Goal: Navigation & Orientation: Find specific page/section

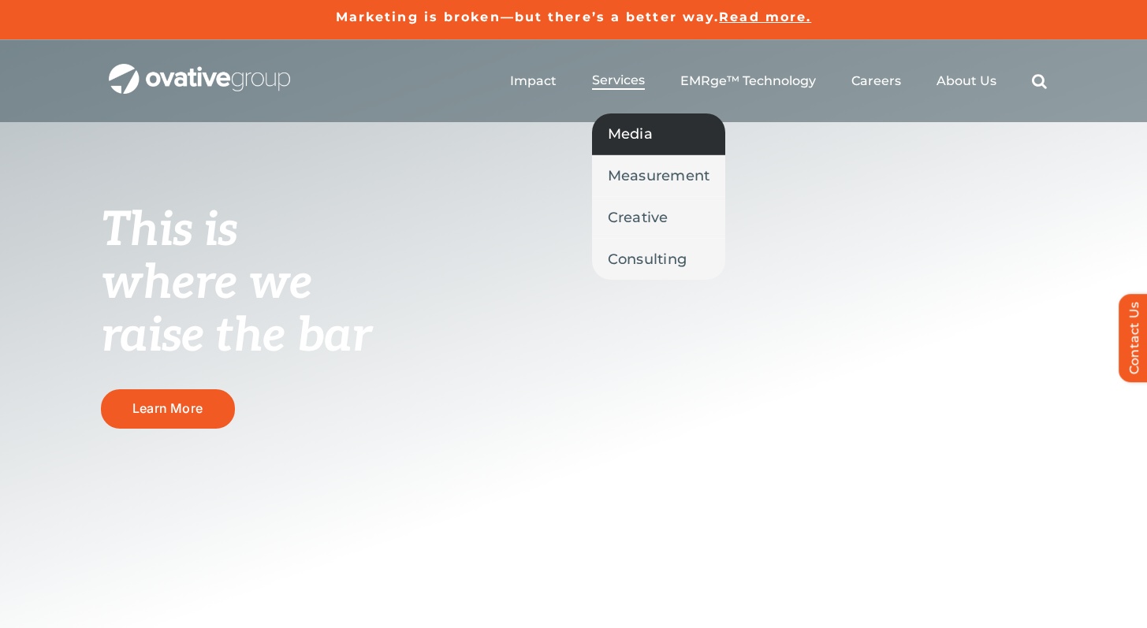
click at [644, 123] on span "Media" at bounding box center [630, 134] width 45 height 22
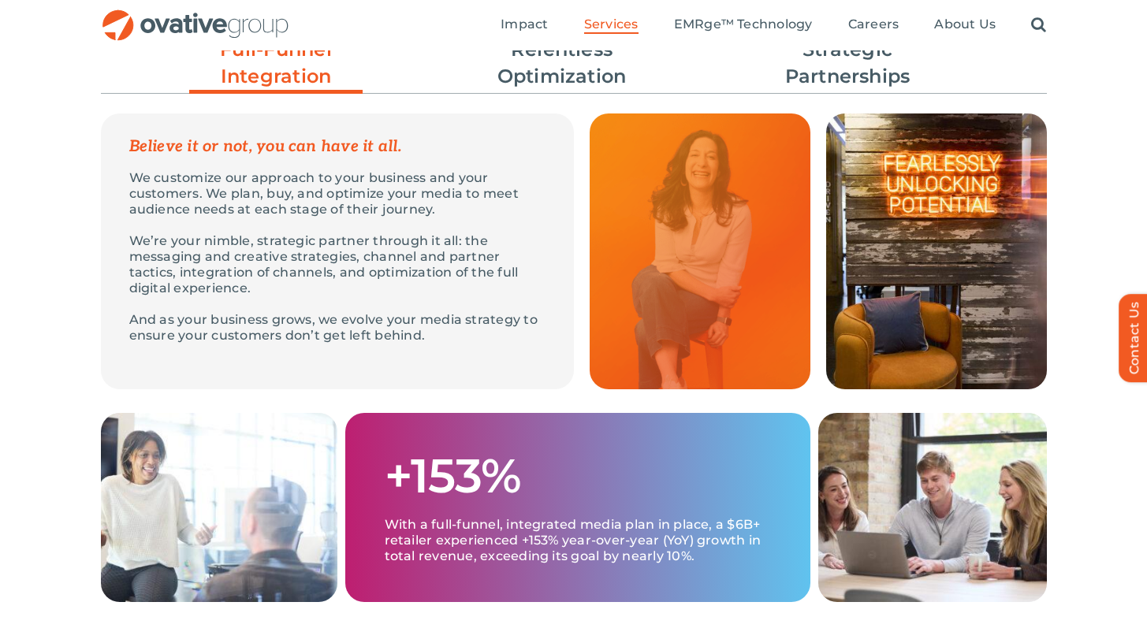
scroll to position [428, 0]
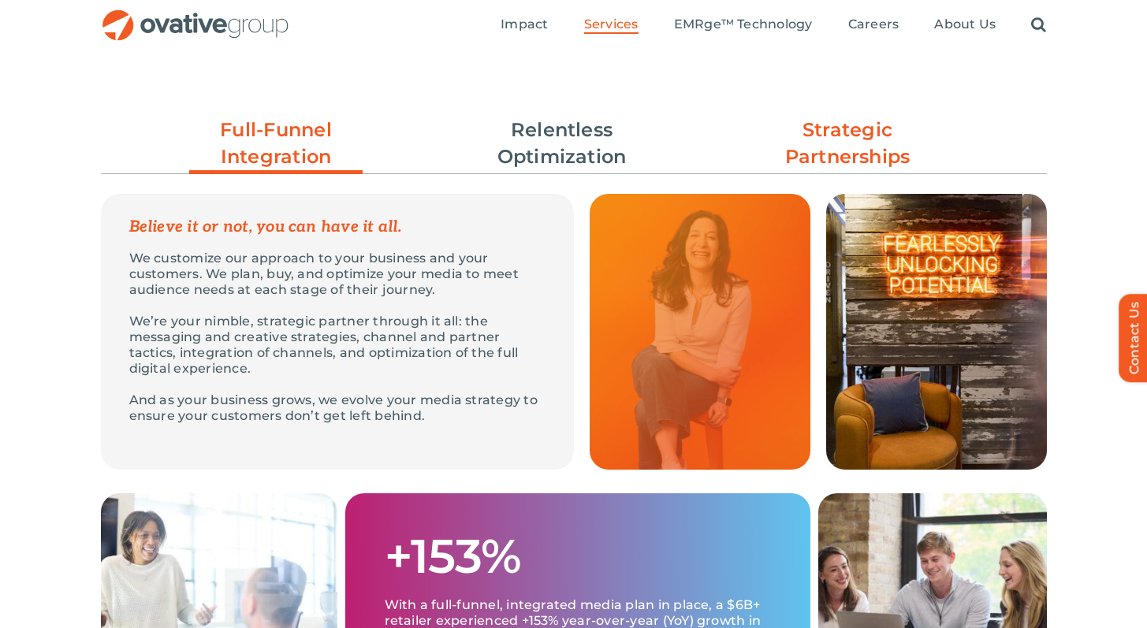
click at [846, 156] on link "Strategic Partnerships" at bounding box center [847, 144] width 173 height 54
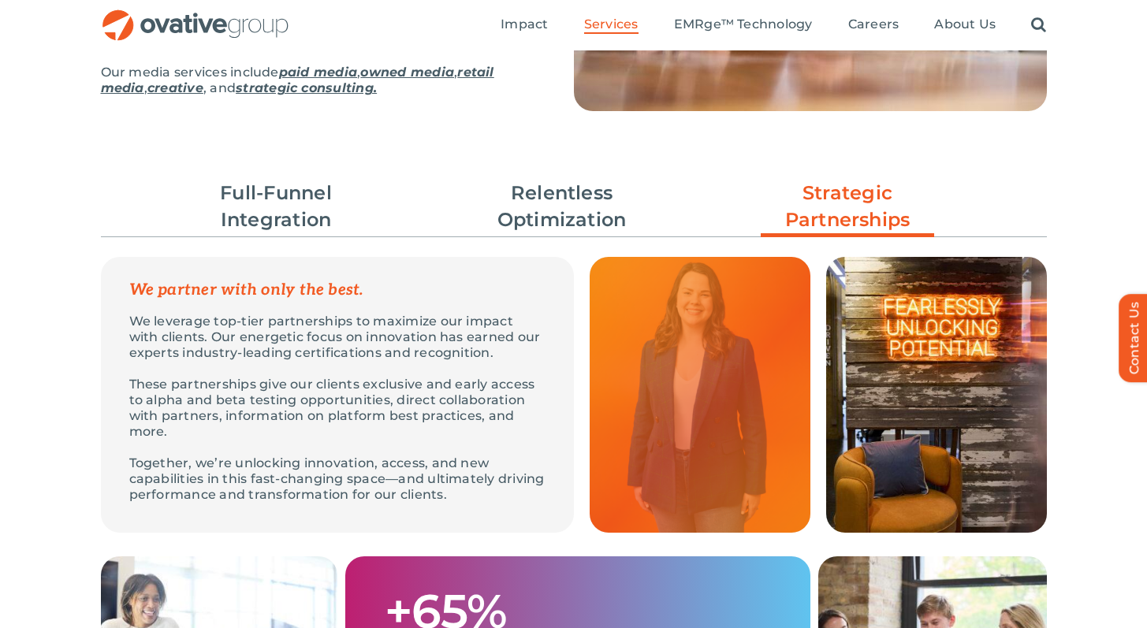
scroll to position [0, 0]
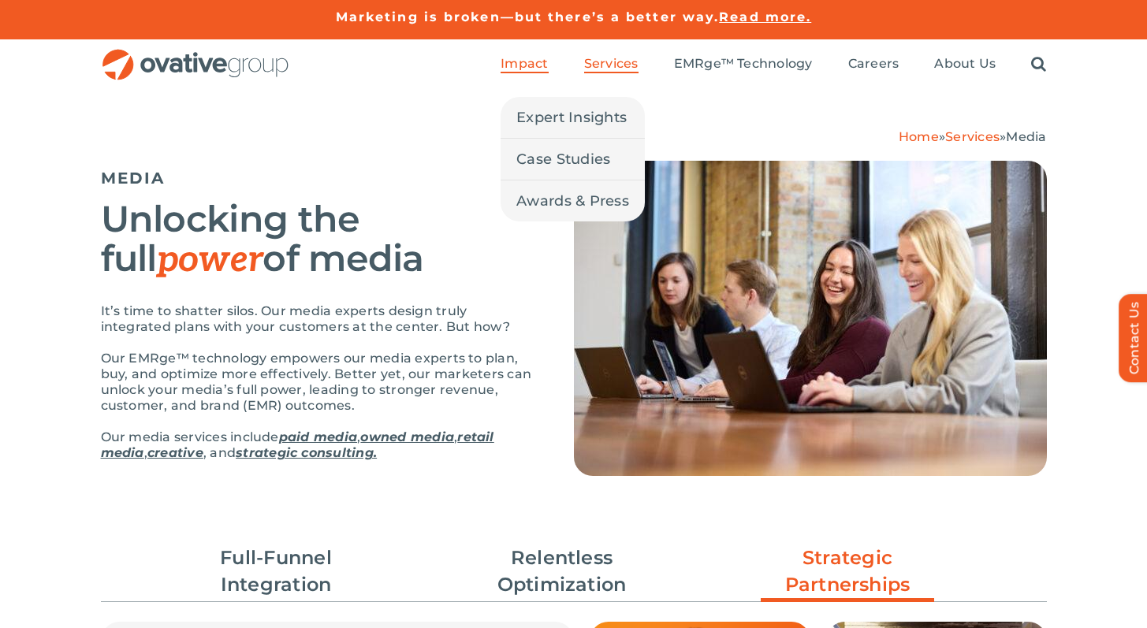
click at [509, 69] on span "Impact" at bounding box center [523, 64] width 47 height 16
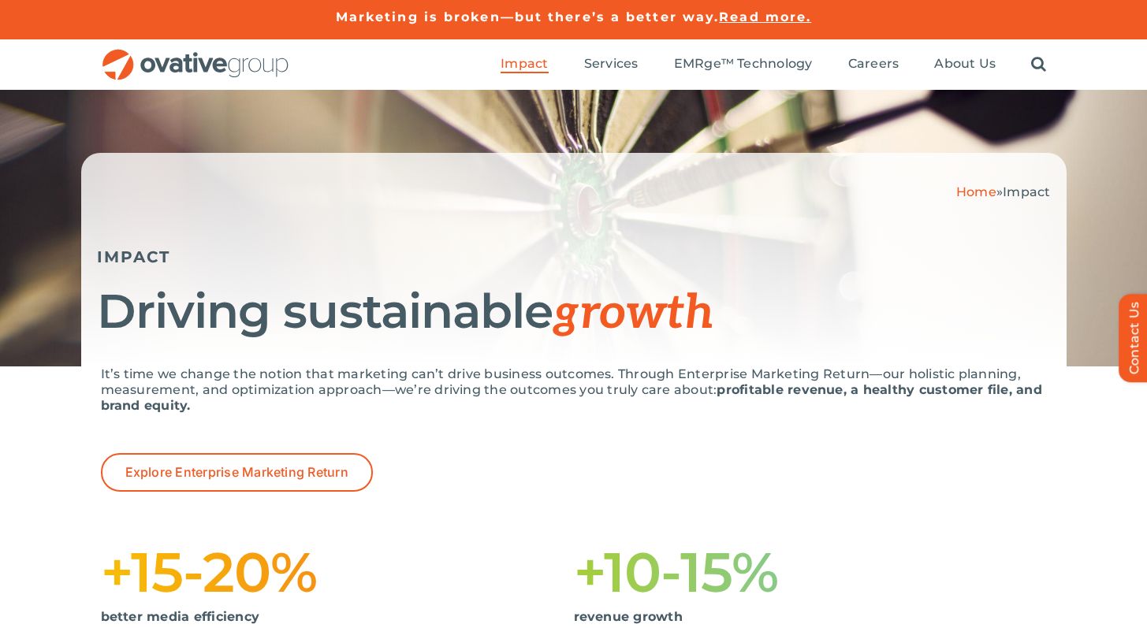
click at [255, 51] on img "OG_Full_horizontal_RGB" at bounding box center [195, 65] width 189 height 32
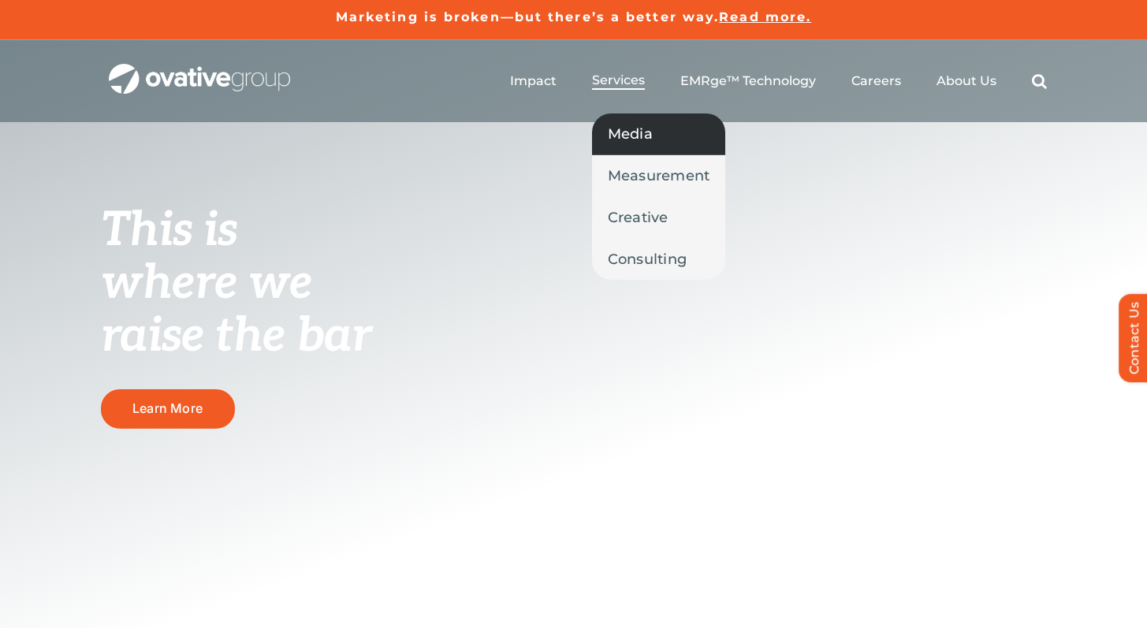
click at [634, 139] on span "Media" at bounding box center [630, 134] width 45 height 22
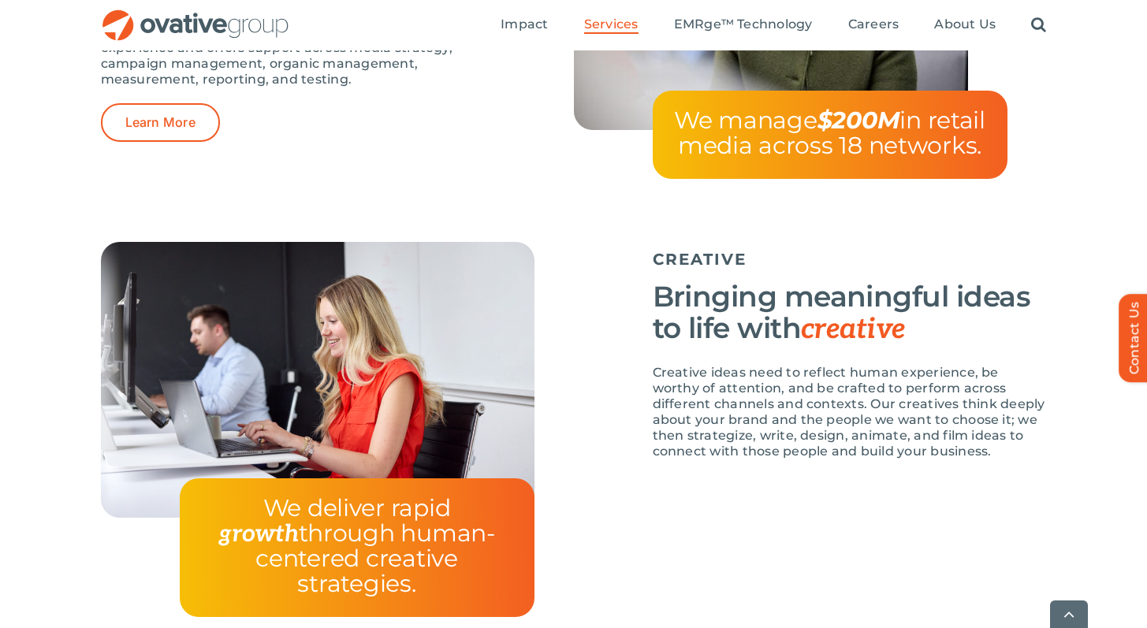
scroll to position [2799, 0]
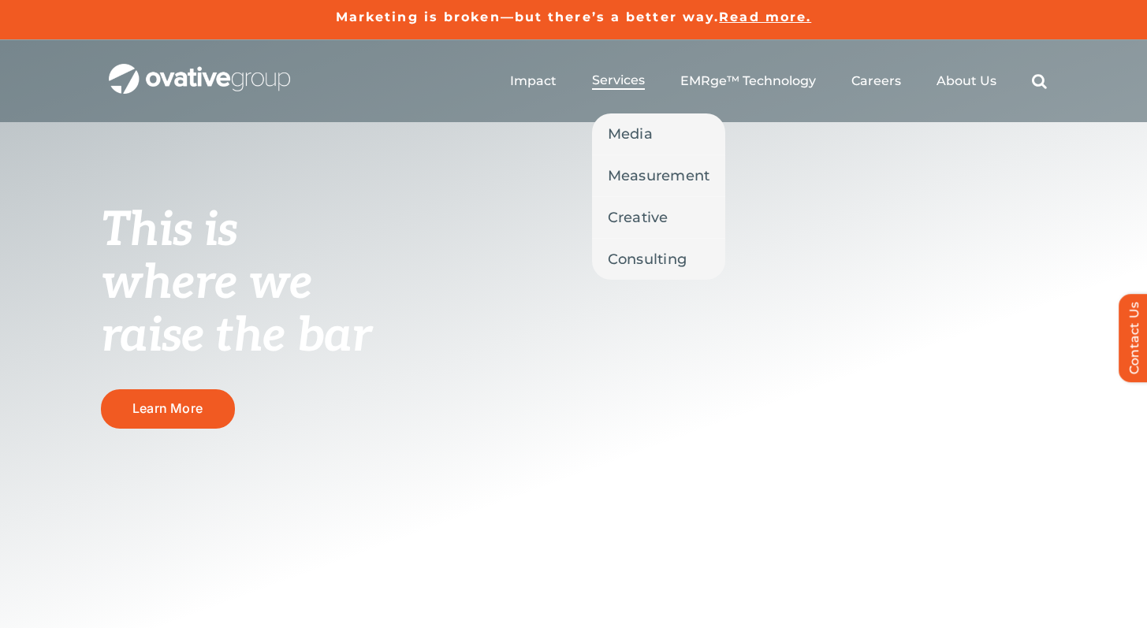
click at [626, 73] on span "Services" at bounding box center [618, 81] width 53 height 16
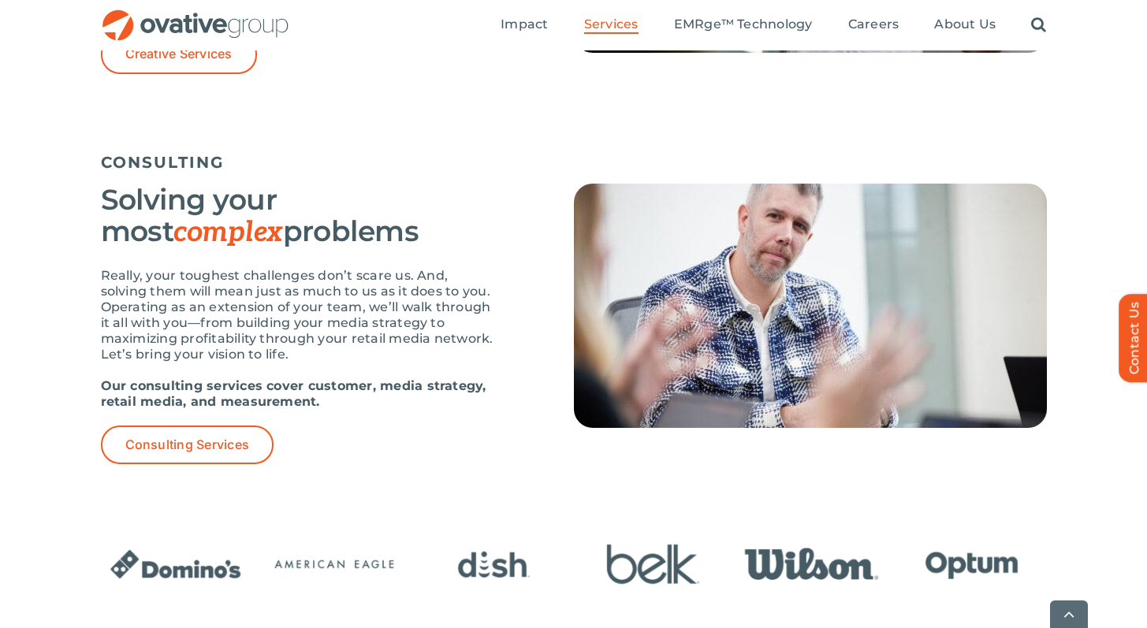
scroll to position [2448, 0]
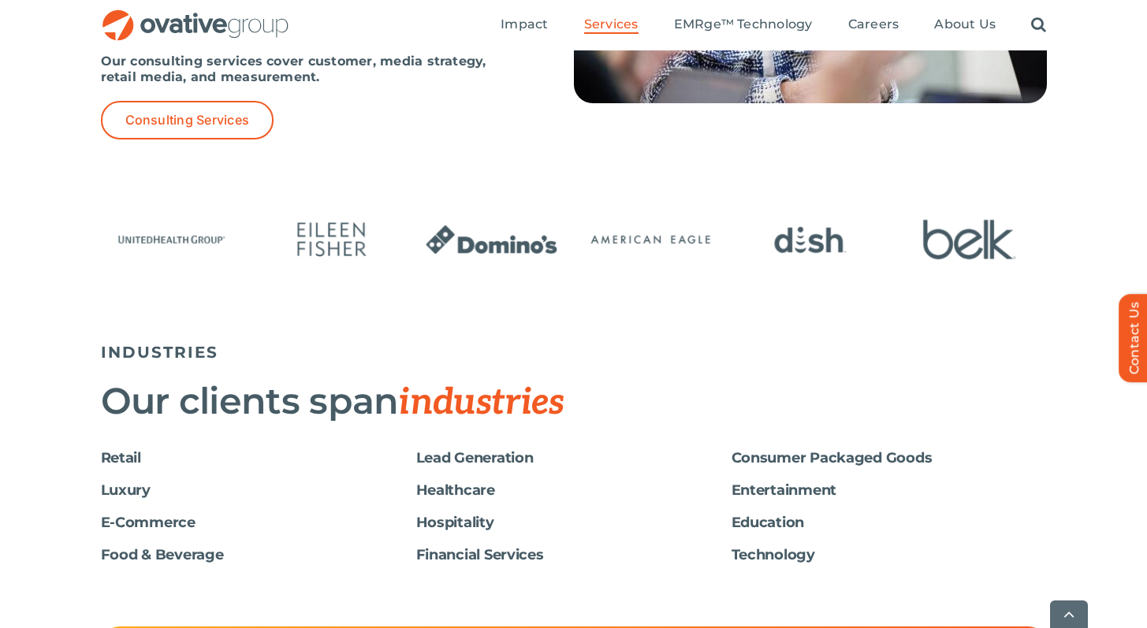
click at [884, 230] on img "3 / 24" at bounding box center [809, 239] width 149 height 61
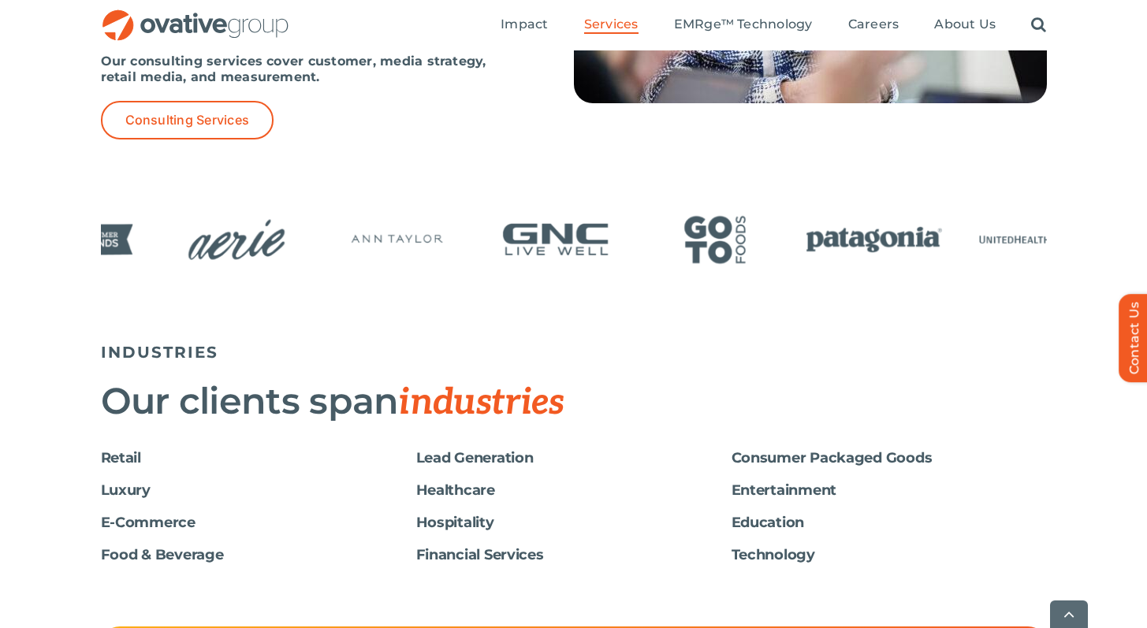
click at [779, 229] on img "21 / 24" at bounding box center [714, 239] width 149 height 61
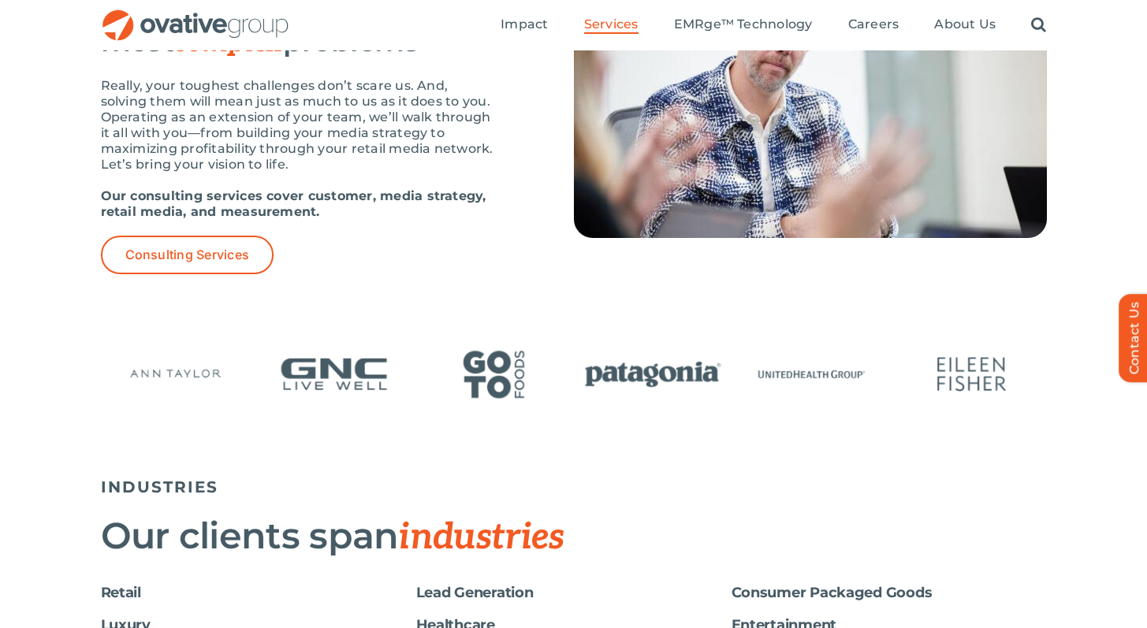
scroll to position [3020, 0]
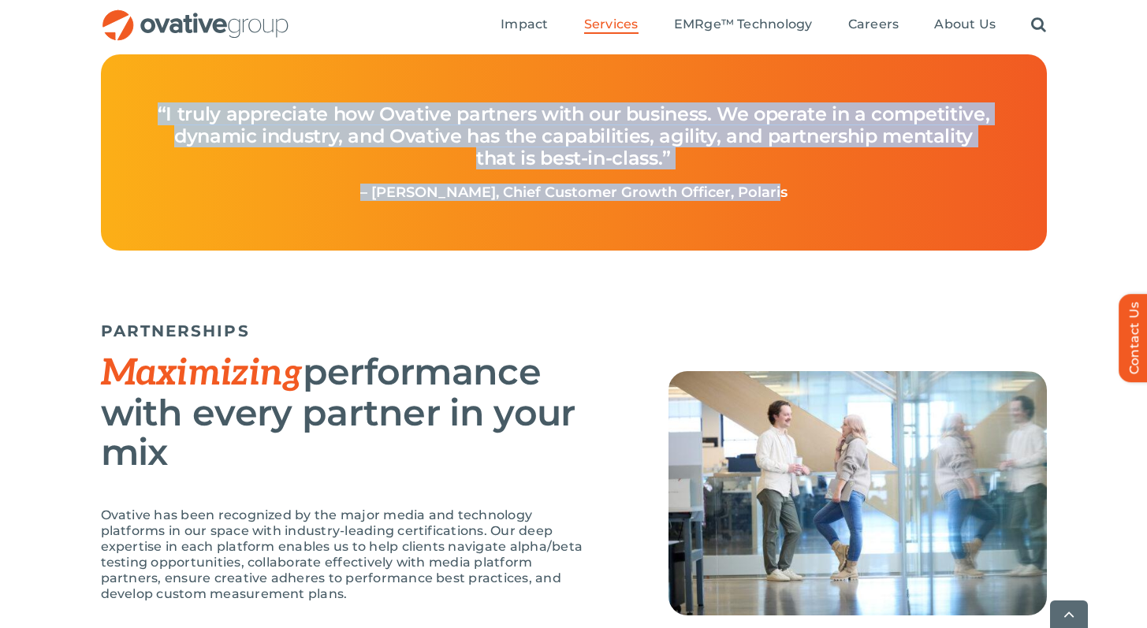
drag, startPoint x: 837, startPoint y: 199, endPoint x: 103, endPoint y: 113, distance: 738.7
click at [103, 113] on div "“I truly appreciate how Ovative partners with our business. We operate in a com…" at bounding box center [574, 152] width 946 height 197
click at [143, 110] on h4 "“I truly appreciate how Ovative partners with our business. We operate in a com…" at bounding box center [574, 136] width 872 height 98
drag, startPoint x: 146, startPoint y: 109, endPoint x: 862, endPoint y: 215, distance: 724.2
click at [862, 215] on div "“I truly appreciate how Ovative partners with our business. We operate in a com…" at bounding box center [574, 144] width 914 height 149
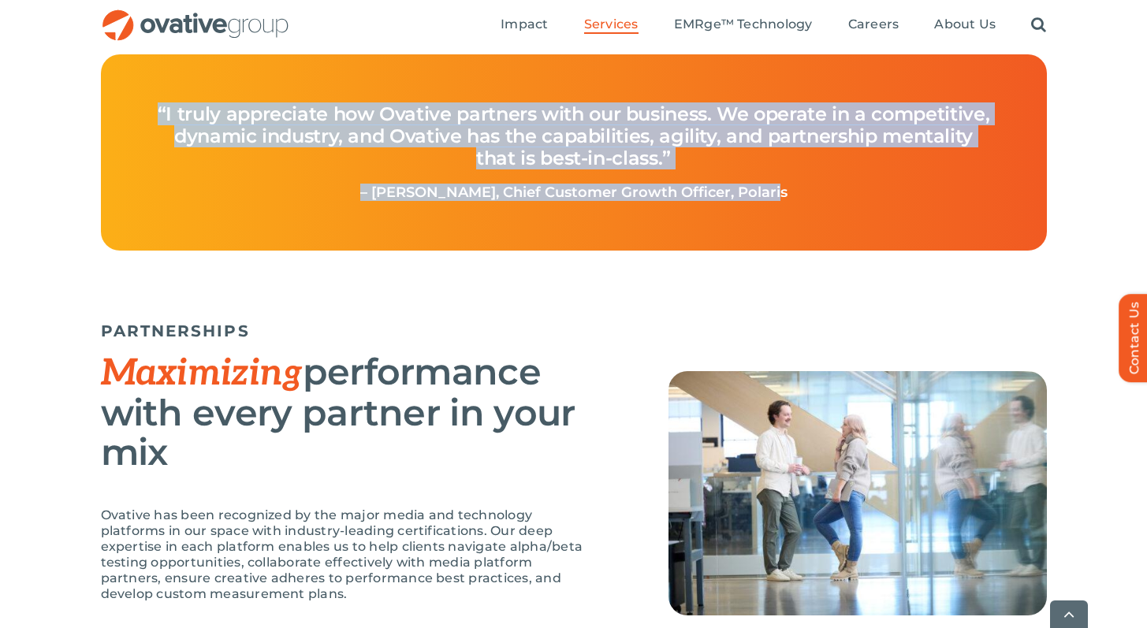
click at [812, 205] on div "“I truly appreciate how Ovative partners with our business. We operate in a com…" at bounding box center [574, 144] width 914 height 149
drag, startPoint x: 809, startPoint y: 205, endPoint x: 134, endPoint y: 107, distance: 681.6
click at [134, 107] on div "“I truly appreciate how Ovative partners with our business. We operate in a com…" at bounding box center [574, 144] width 914 height 149
click at [136, 106] on div "“I truly appreciate how Ovative partners with our business. We operate in a com…" at bounding box center [574, 144] width 914 height 149
drag, startPoint x: 174, startPoint y: 113, endPoint x: 855, endPoint y: 214, distance: 688.3
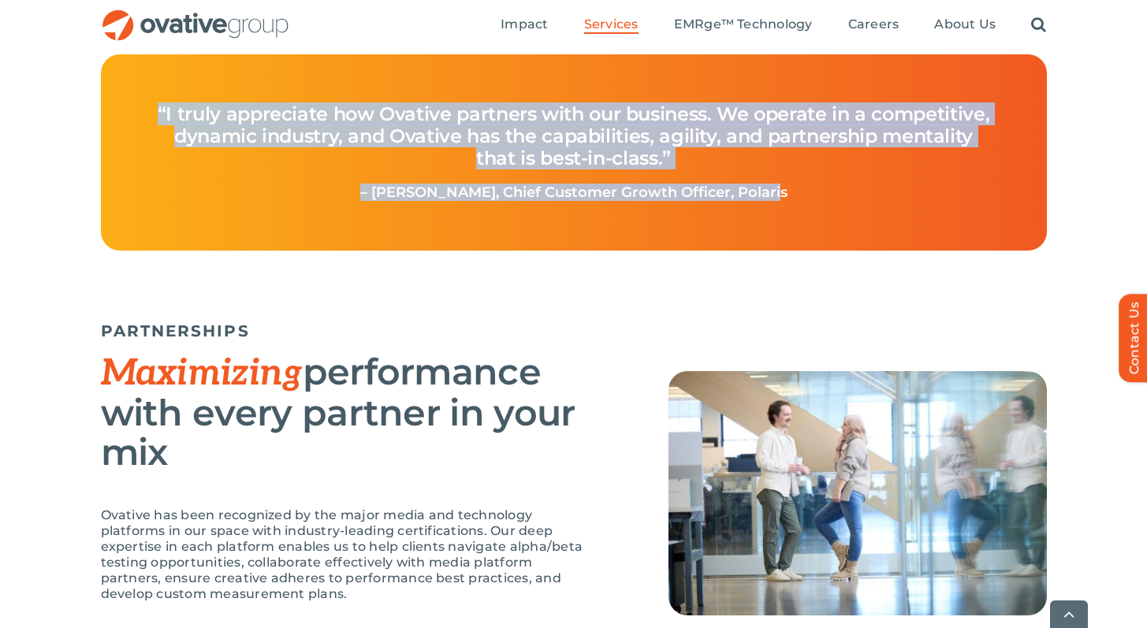
click at [873, 216] on div "“I truly appreciate how Ovative partners with our business. We operate in a com…" at bounding box center [574, 144] width 914 height 149
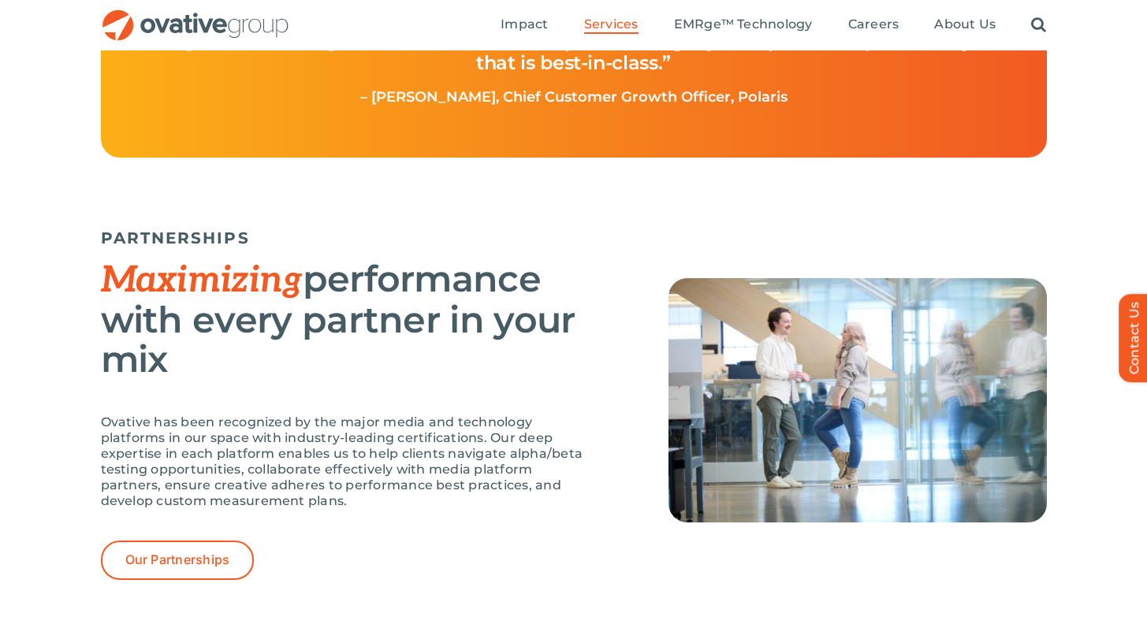
scroll to position [3021, 0]
